Goal: Go to known website: Go to known website

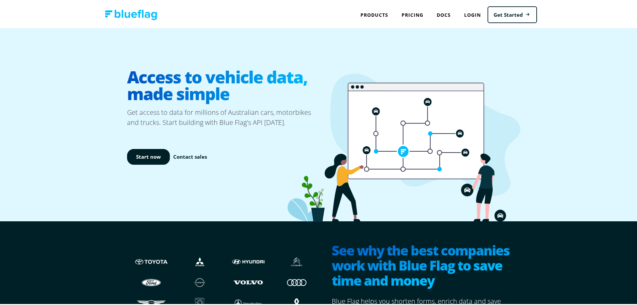
click at [470, 13] on link "Login" at bounding box center [472, 14] width 30 height 14
click at [473, 13] on link "Login" at bounding box center [472, 14] width 30 height 14
